Goal: Task Accomplishment & Management: Use online tool/utility

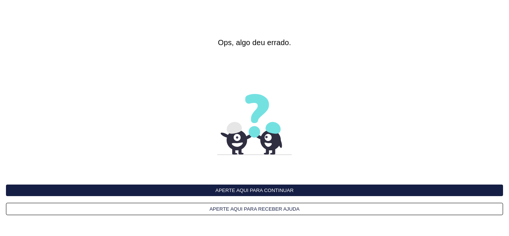
click at [270, 188] on button "Aperte aqui para continuar" at bounding box center [255, 191] width 498 height 12
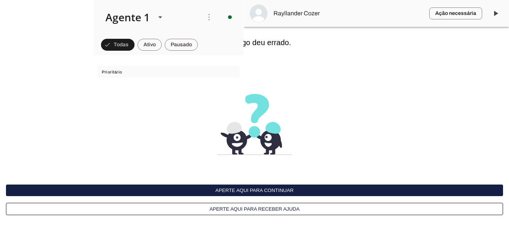
scroll to position [814, 0]
click at [270, 190] on button "Aperte aqui para continuar" at bounding box center [255, 191] width 498 height 12
click at [280, 188] on button "Aperte aqui para continuar" at bounding box center [255, 191] width 498 height 12
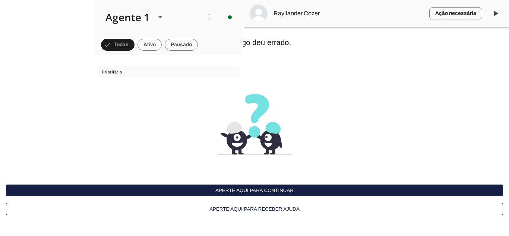
click at [243, 191] on button "Aperte aqui para continuar" at bounding box center [255, 191] width 498 height 12
click at [289, 192] on button "Aperte aqui para continuar" at bounding box center [255, 191] width 498 height 12
click at [288, 187] on button "Aperte aqui para continuar" at bounding box center [255, 191] width 498 height 12
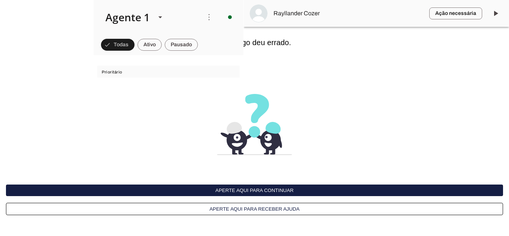
click at [297, 189] on button "Aperte aqui para continuar" at bounding box center [255, 191] width 498 height 12
click at [282, 194] on button "Aperte aqui para continuar" at bounding box center [255, 191] width 498 height 12
